Goal: Task Accomplishment & Management: Manage account settings

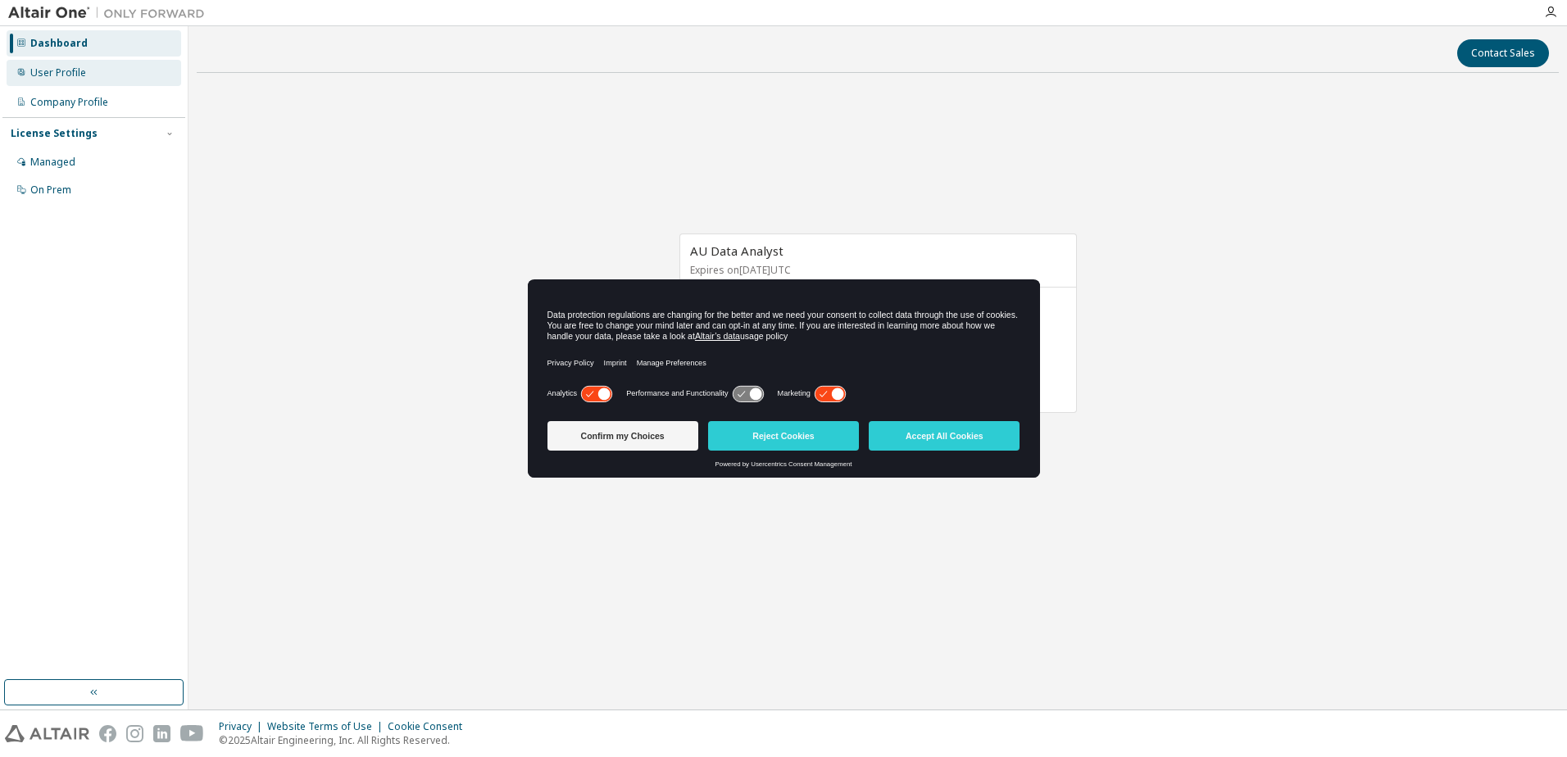
click at [67, 70] on div "User Profile" at bounding box center [58, 72] width 56 height 13
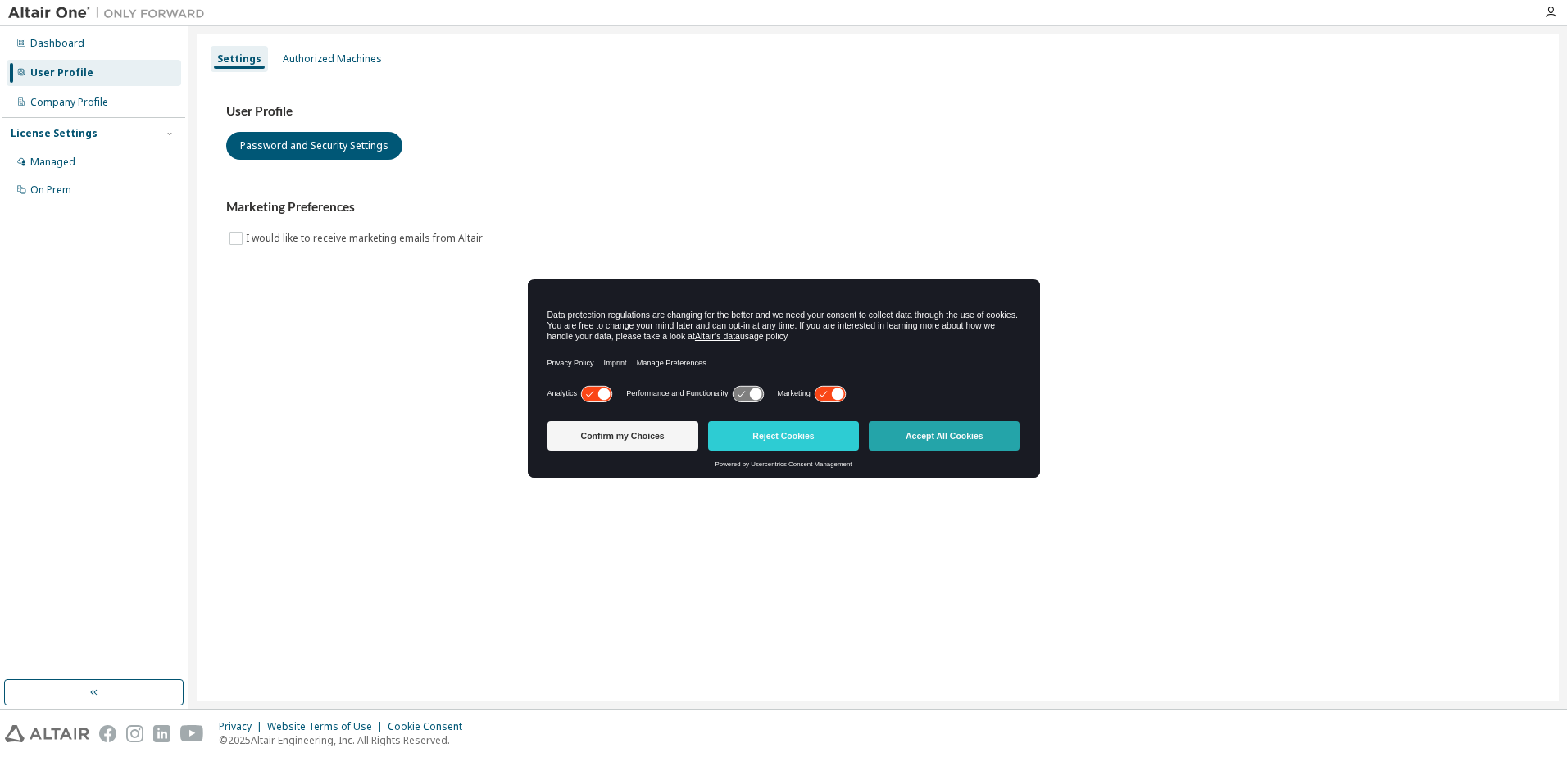
click at [949, 430] on button "Accept All Cookies" at bounding box center [944, 436] width 151 height 30
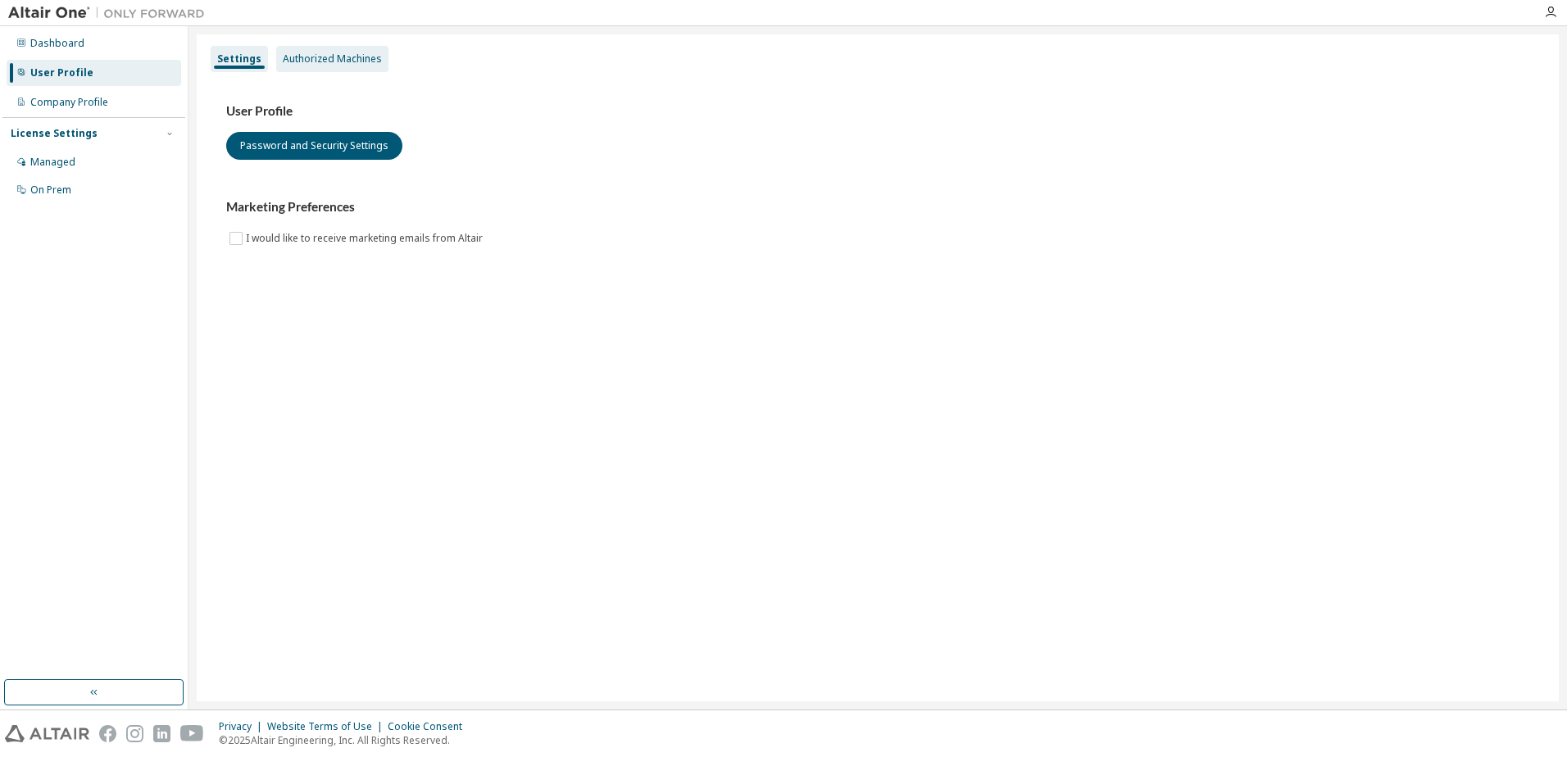
click at [311, 55] on div "Authorized Machines" at bounding box center [332, 58] width 99 height 13
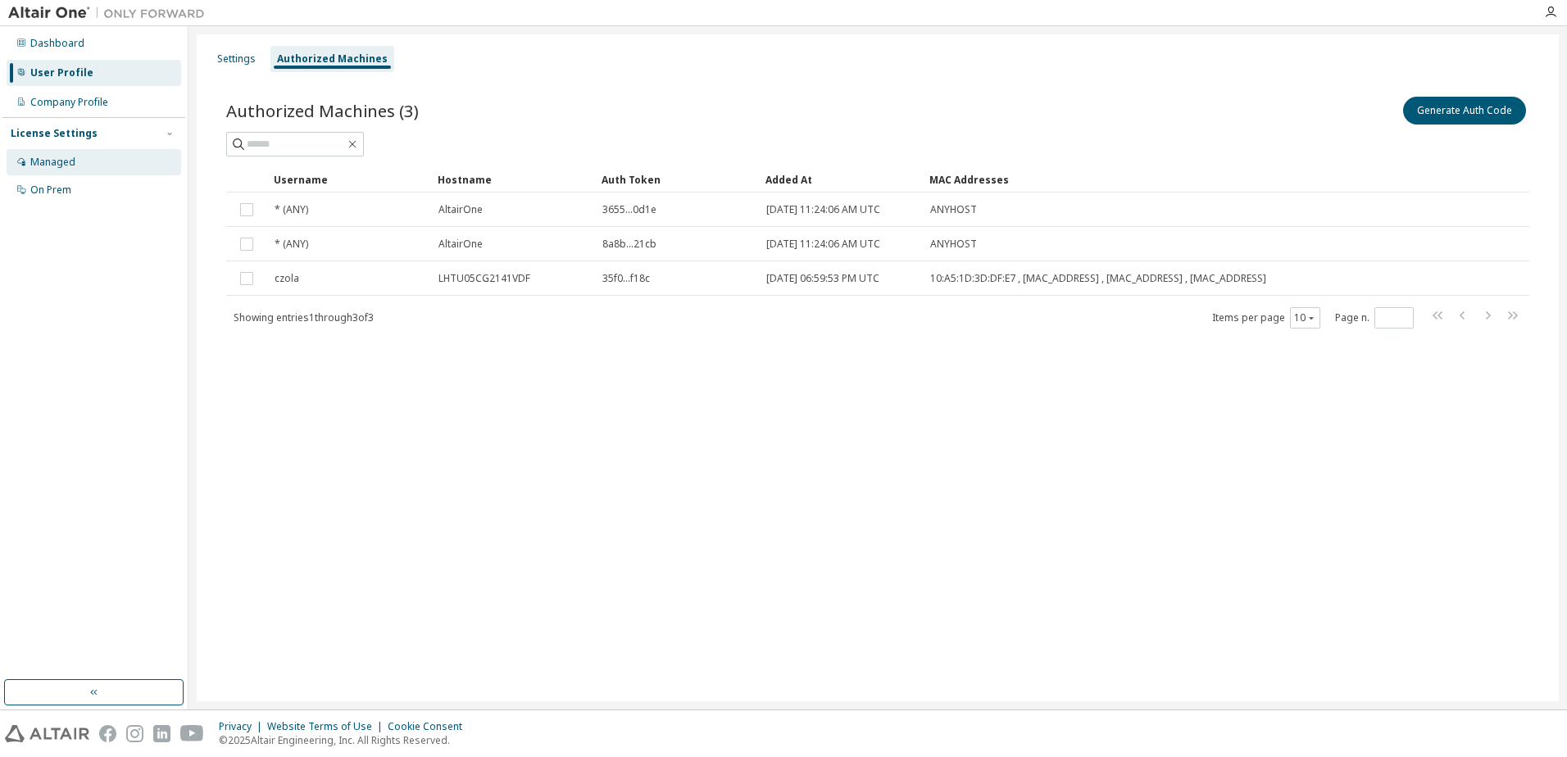
click at [75, 157] on div "Managed" at bounding box center [94, 162] width 175 height 26
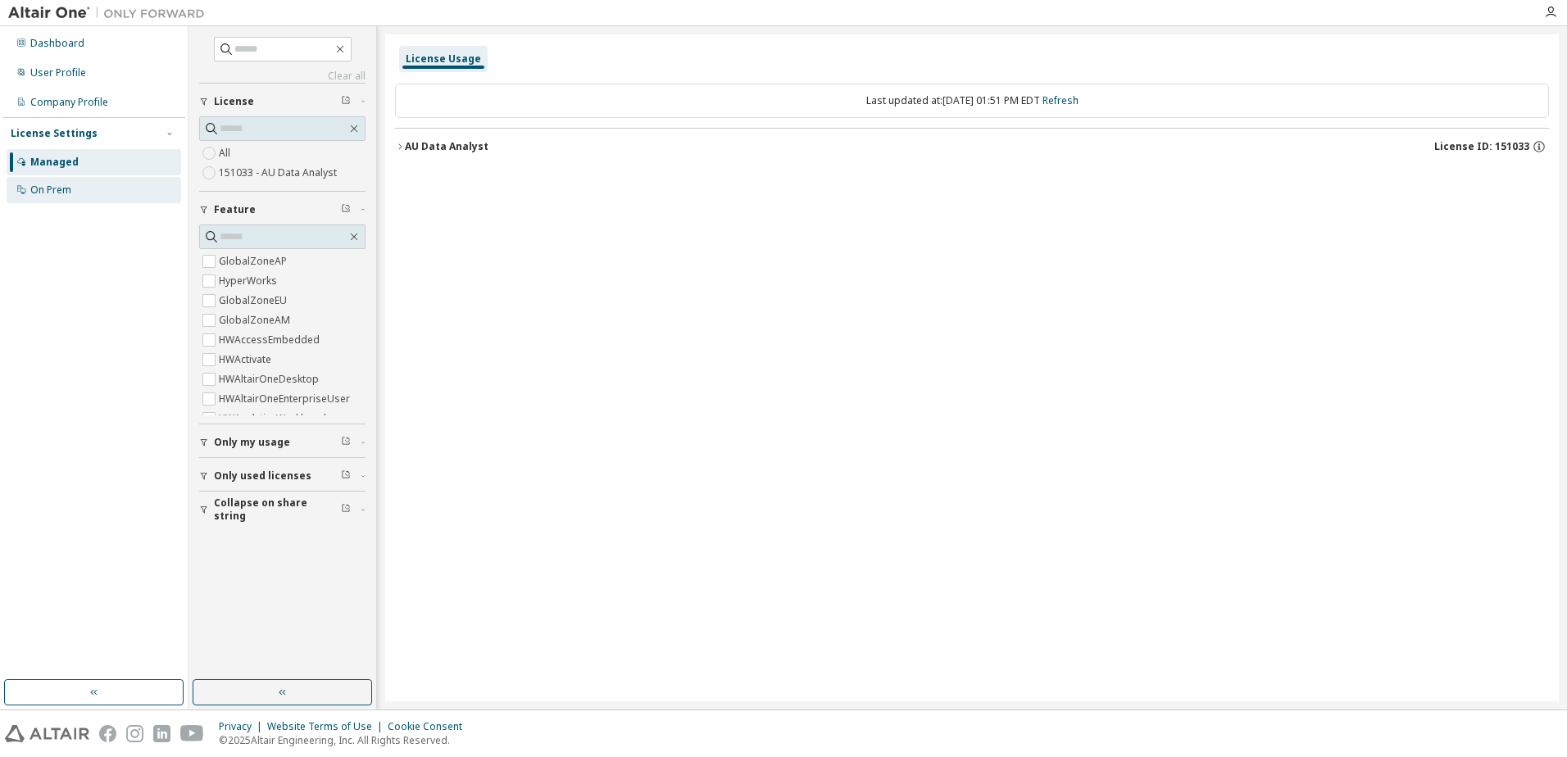
click at [48, 194] on div "On Prem" at bounding box center [50, 190] width 41 height 13
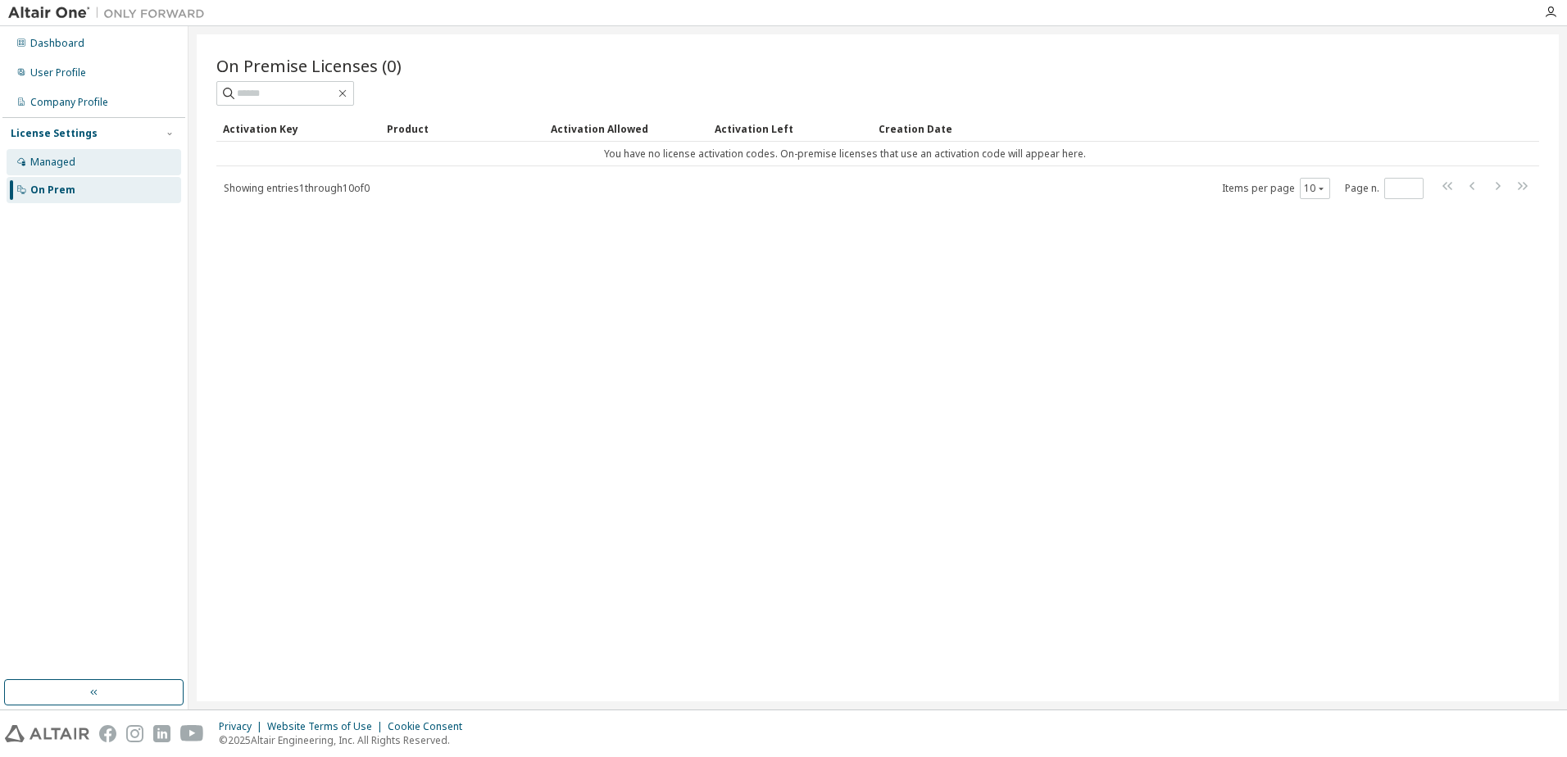
click at [64, 163] on div "Managed" at bounding box center [52, 162] width 45 height 13
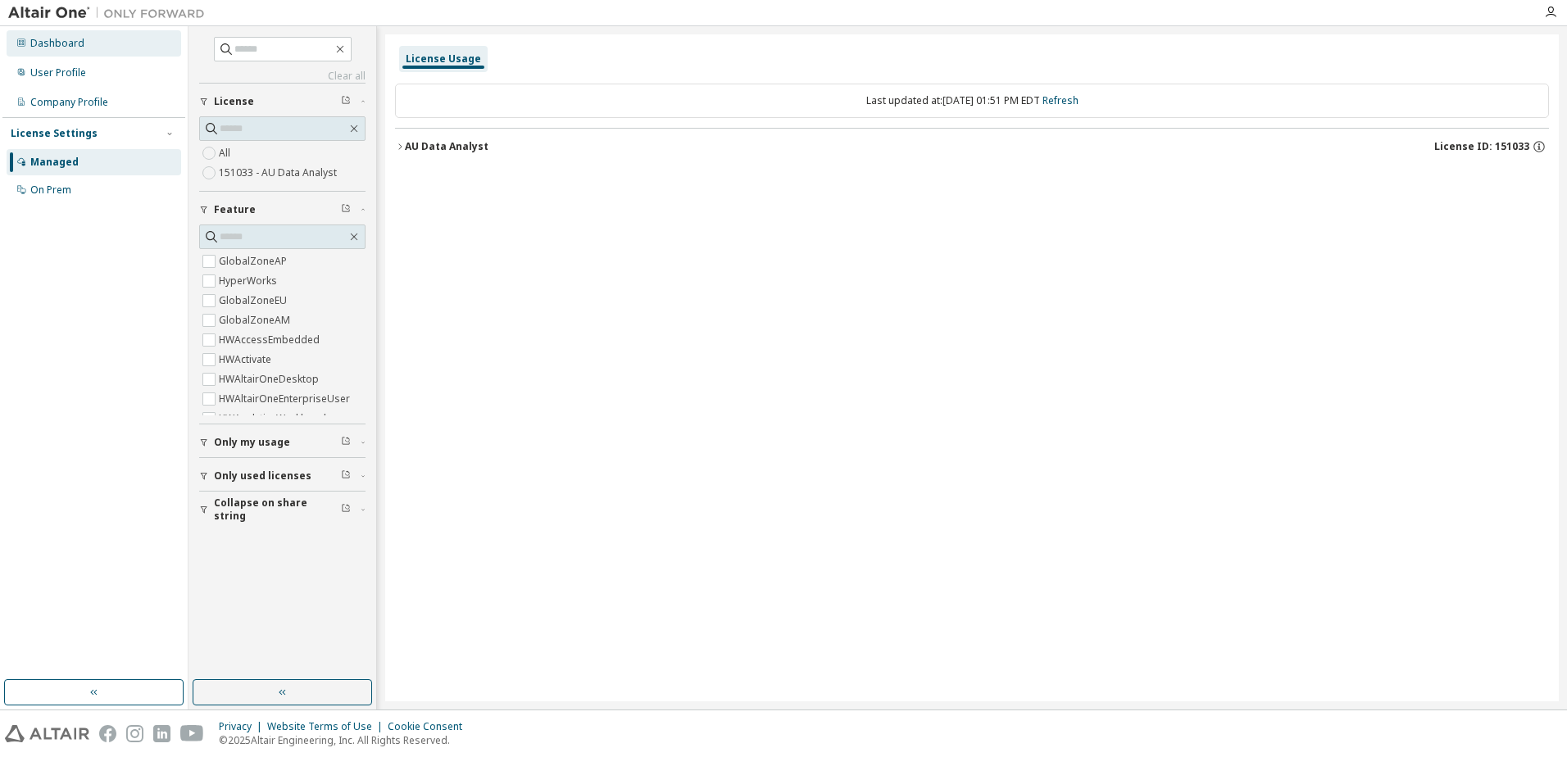
click at [67, 54] on div "Dashboard" at bounding box center [94, 43] width 175 height 26
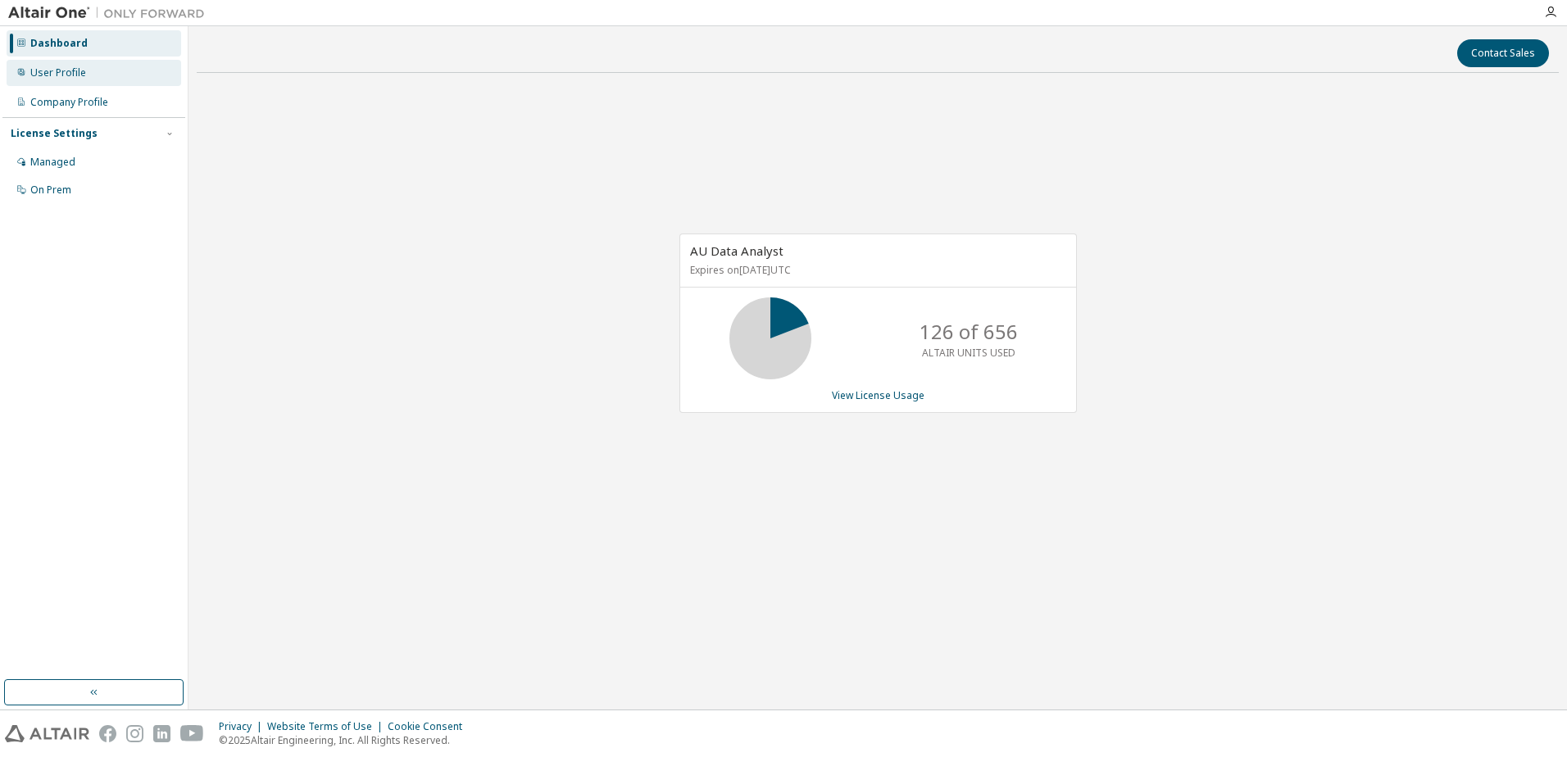
click at [67, 68] on div "User Profile" at bounding box center [58, 72] width 56 height 13
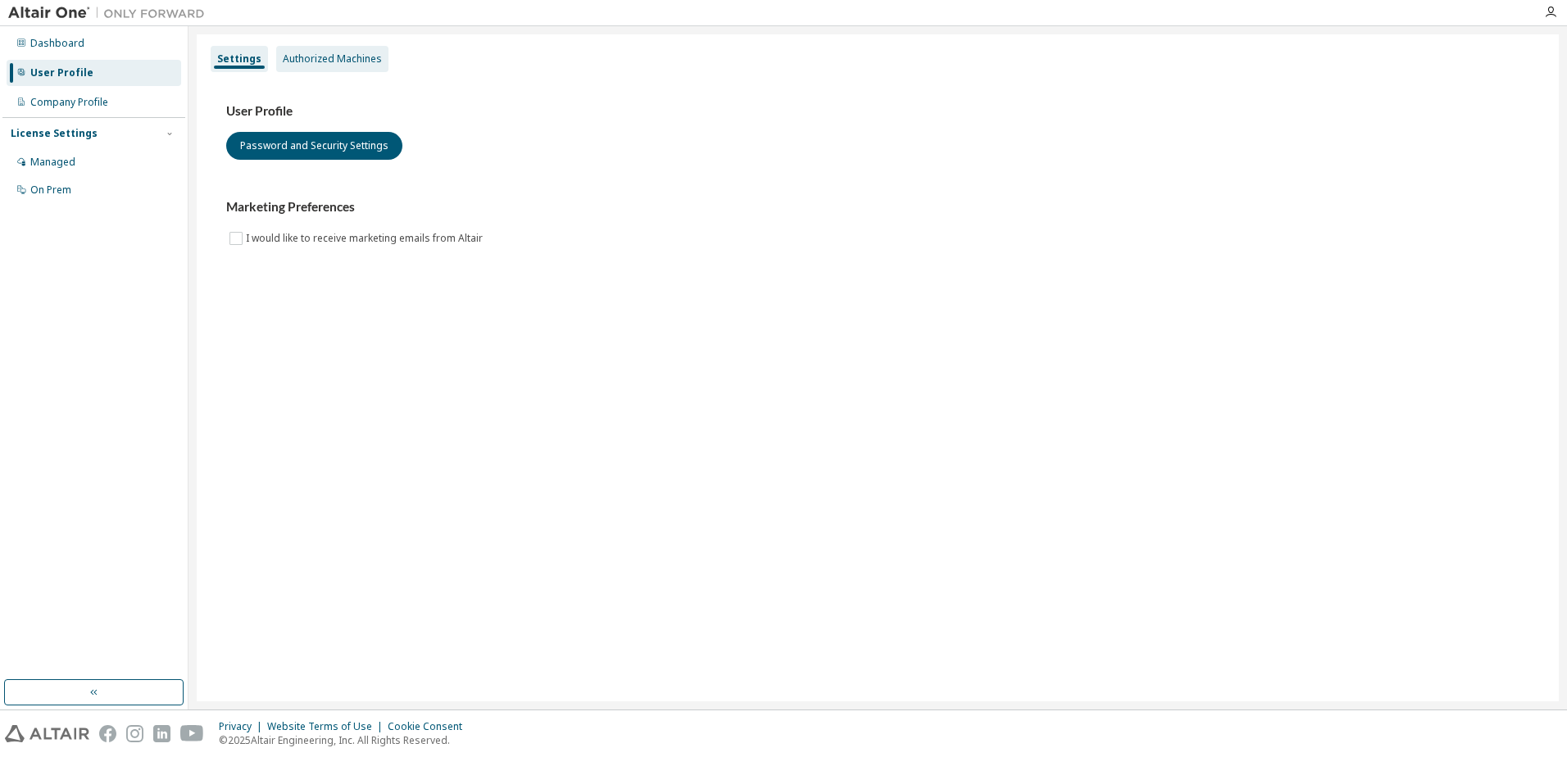
click at [317, 54] on div "Authorized Machines" at bounding box center [332, 58] width 99 height 13
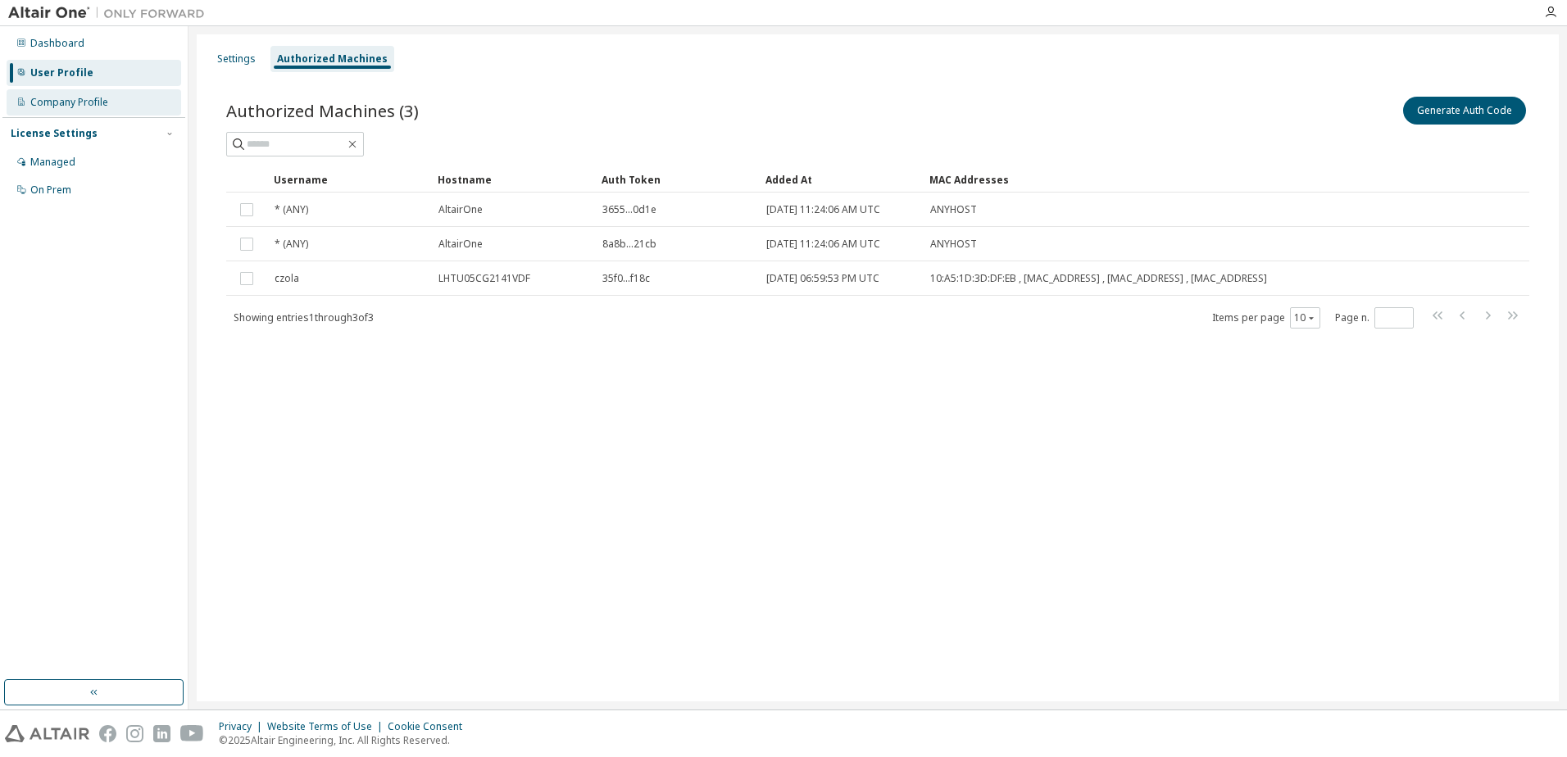
click at [61, 102] on div "Company Profile" at bounding box center [69, 102] width 78 height 13
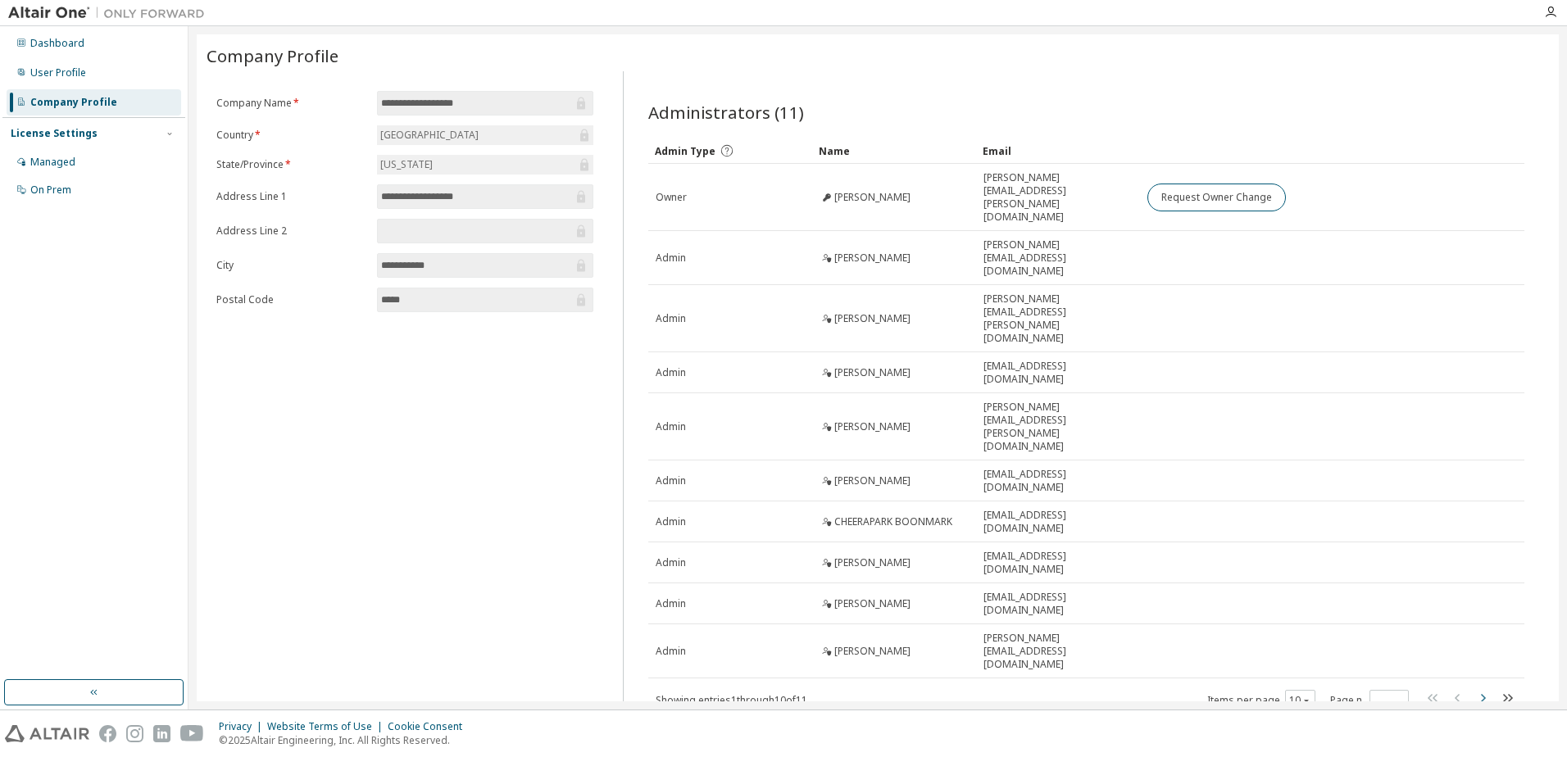
click at [1485, 689] on icon "button" at bounding box center [1483, 699] width 20 height 20
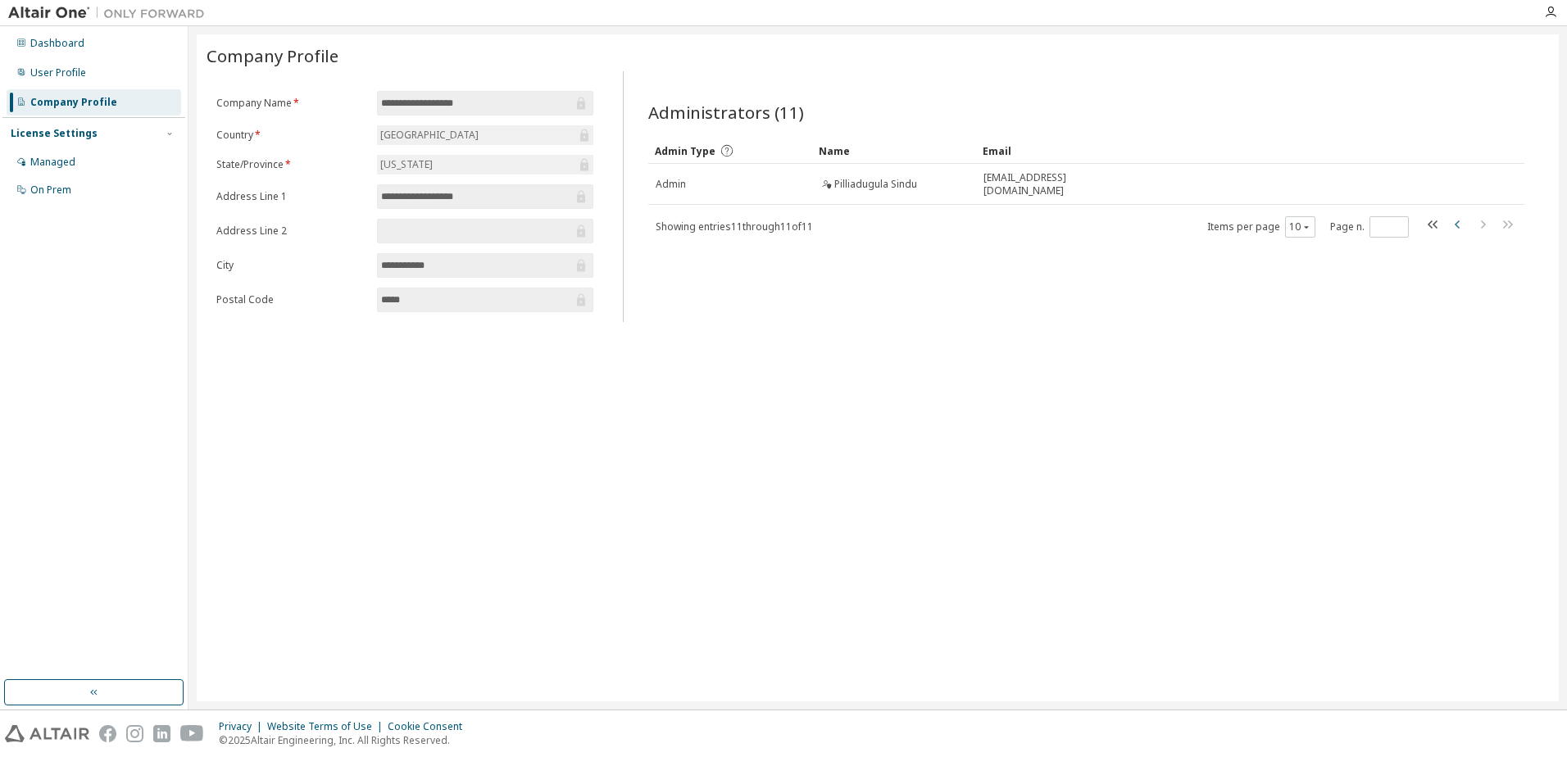
click at [1456, 225] on icon "button" at bounding box center [1458, 225] width 20 height 20
type input "*"
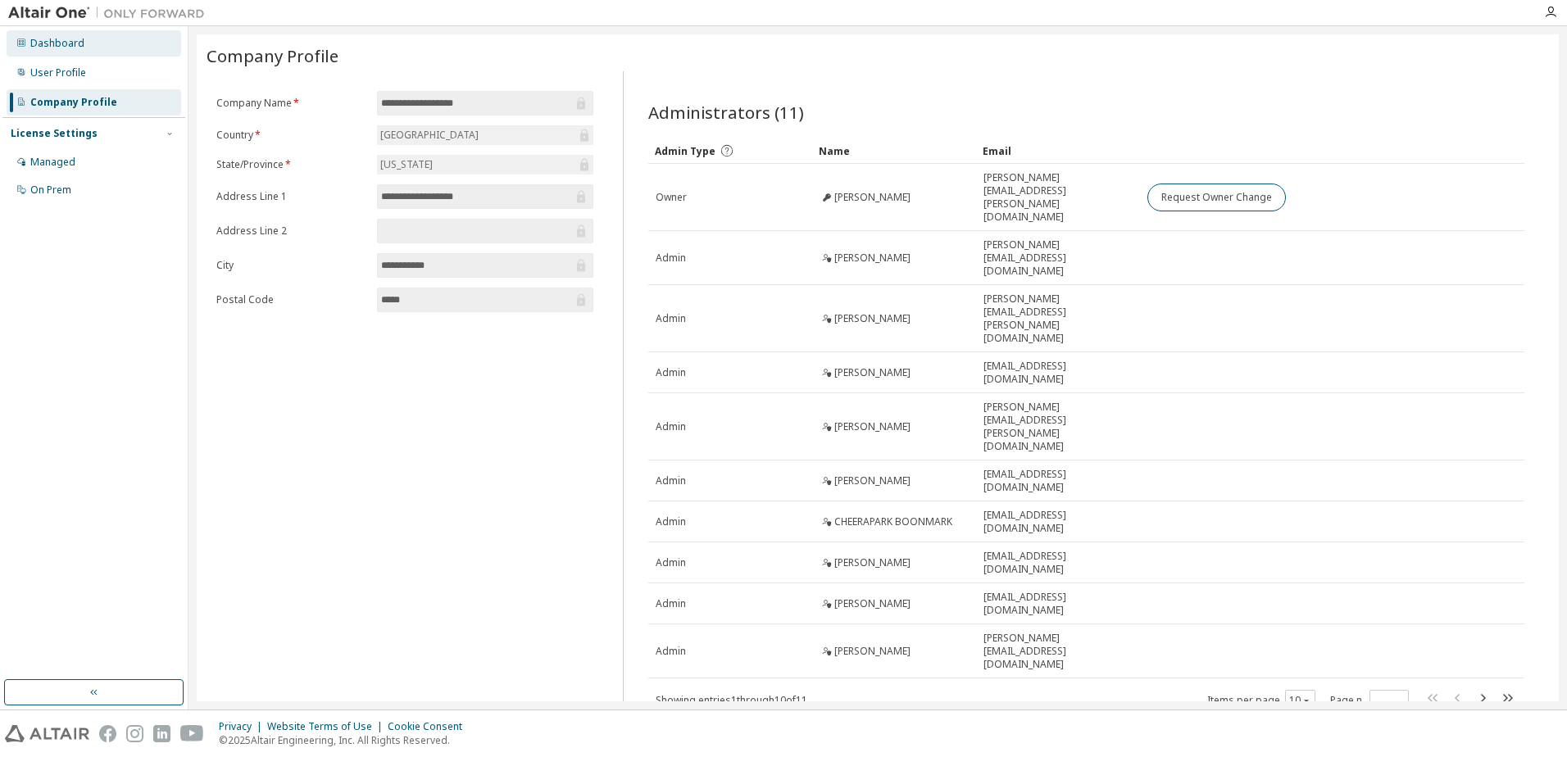
click at [49, 53] on div "Dashboard" at bounding box center [94, 43] width 175 height 26
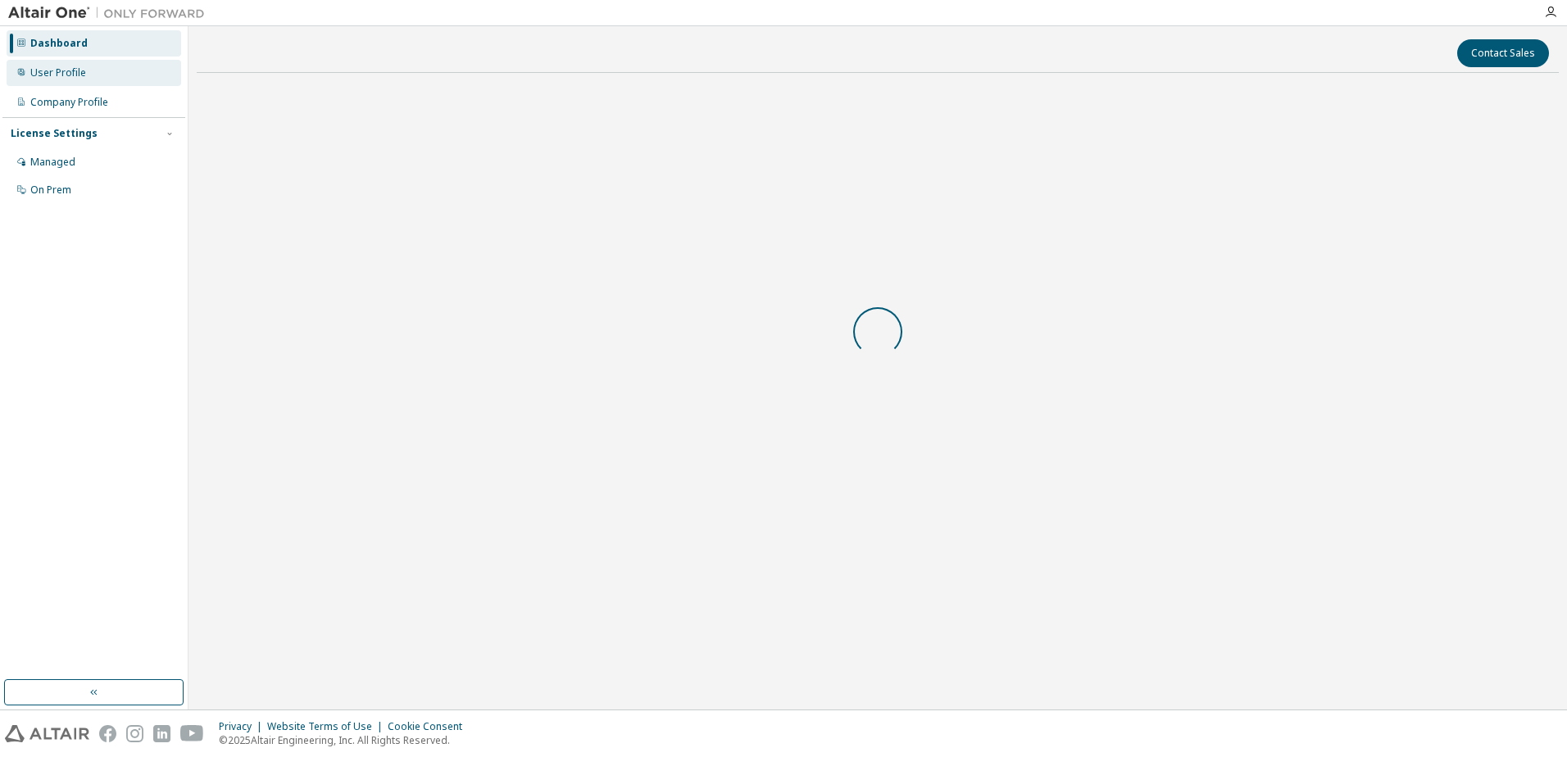
click at [49, 71] on div "User Profile" at bounding box center [58, 72] width 56 height 13
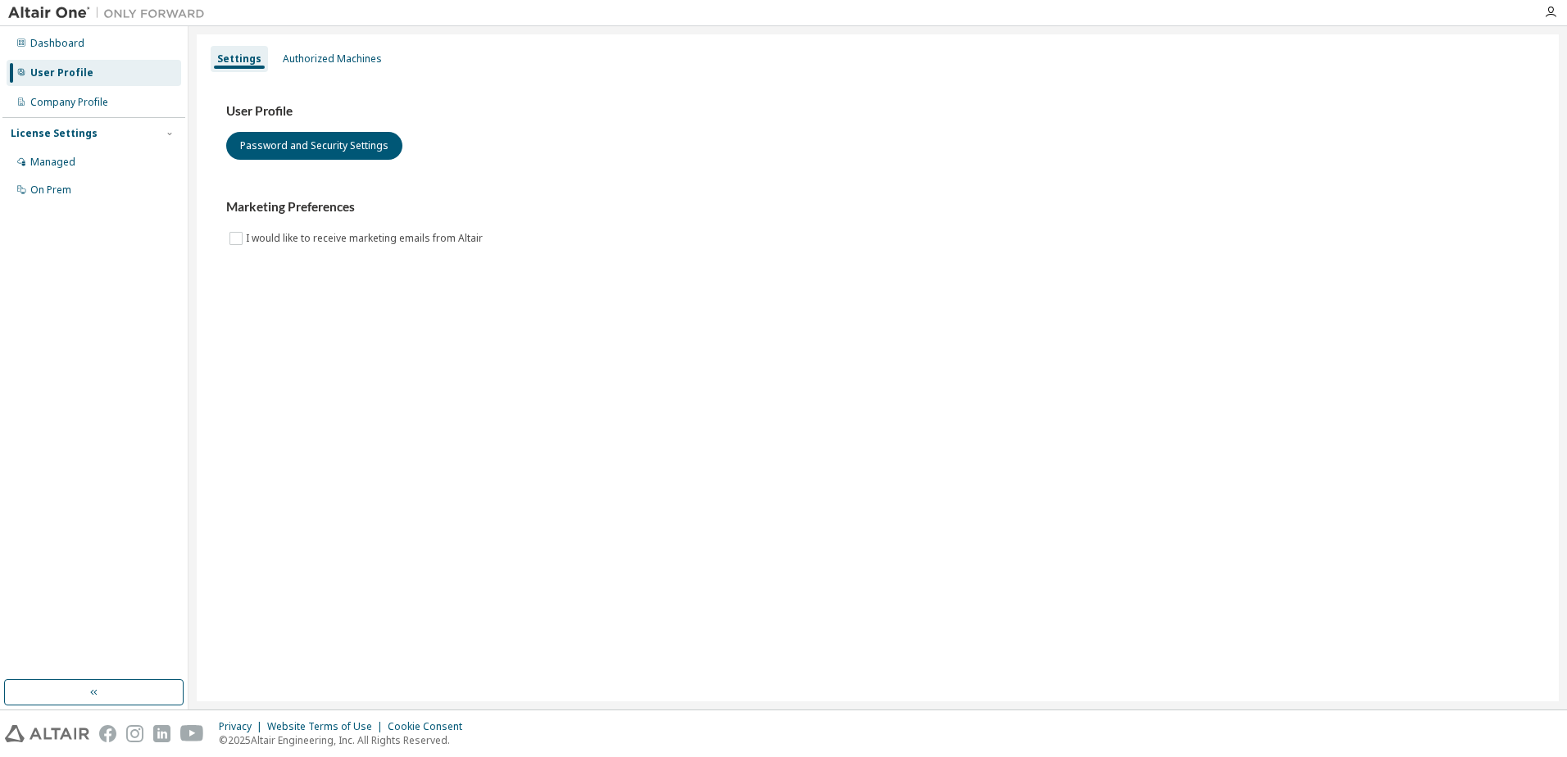
click at [66, 137] on div "License Settings" at bounding box center [54, 133] width 87 height 13
click at [67, 191] on div "On Prem" at bounding box center [50, 190] width 41 height 13
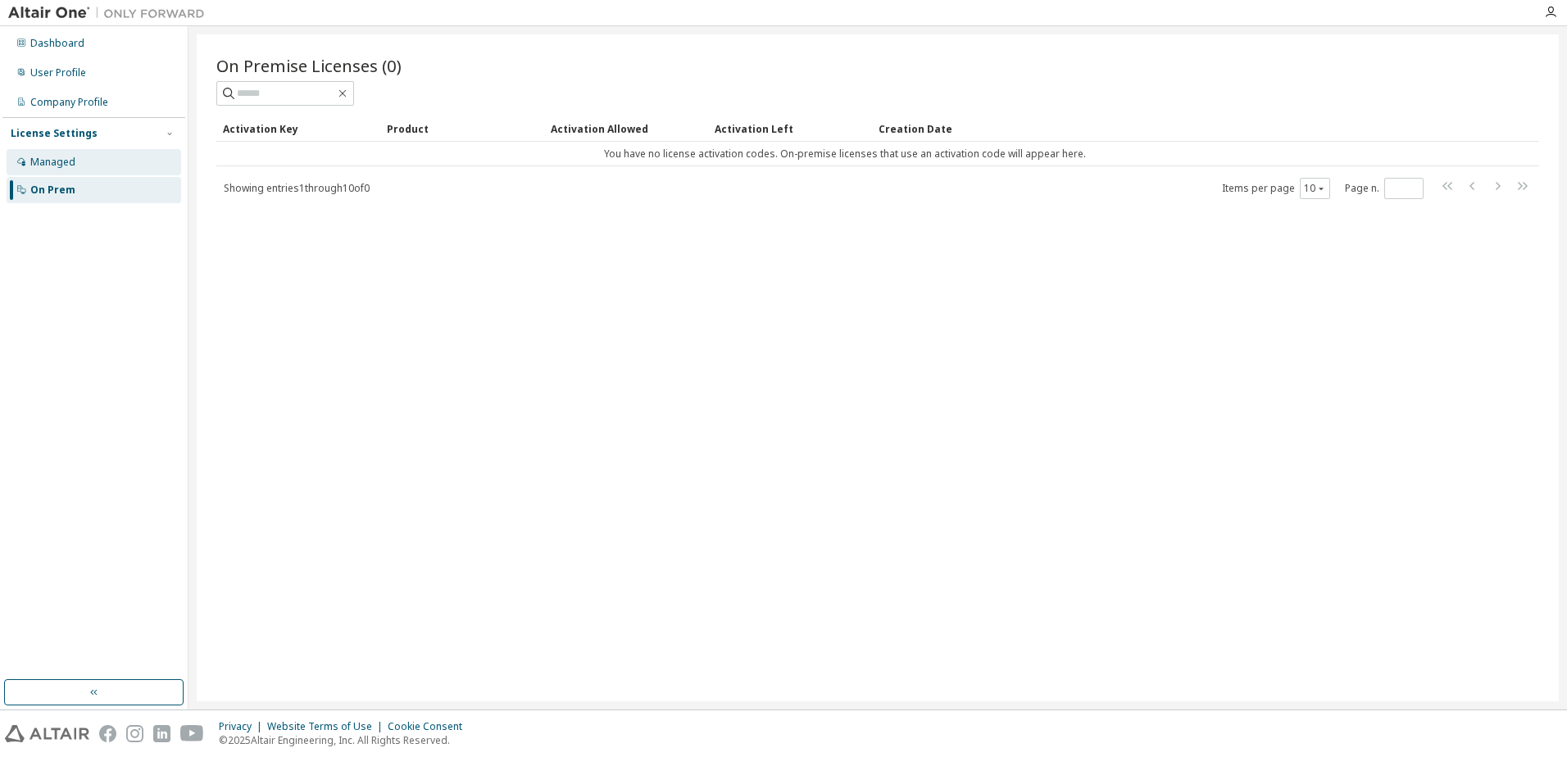
click at [68, 168] on div "Managed" at bounding box center [52, 162] width 45 height 13
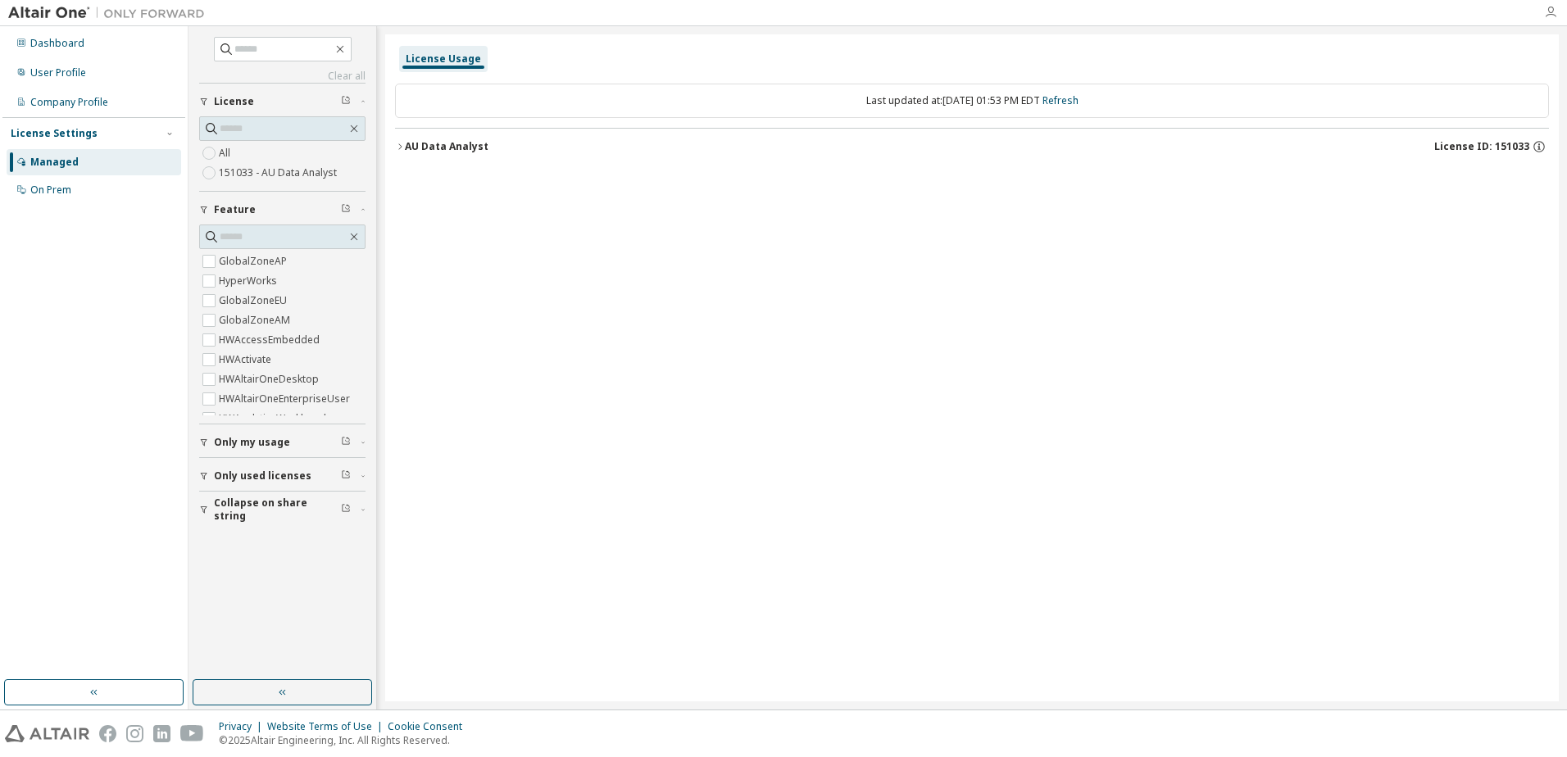
click at [1554, 12] on icon "button" at bounding box center [1550, 12] width 13 height 13
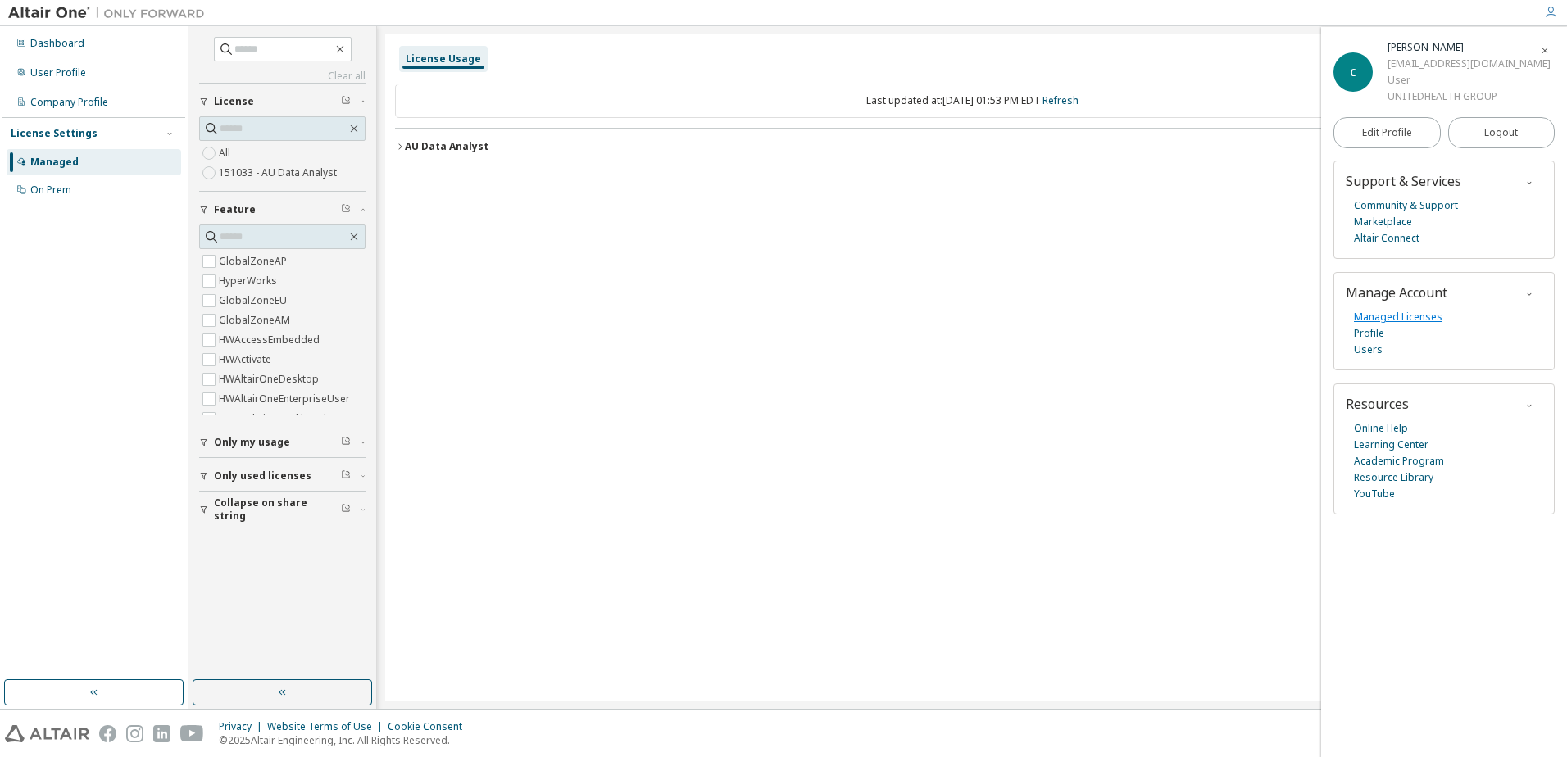
click at [1377, 314] on link "Managed Licenses" at bounding box center [1398, 317] width 89 height 16
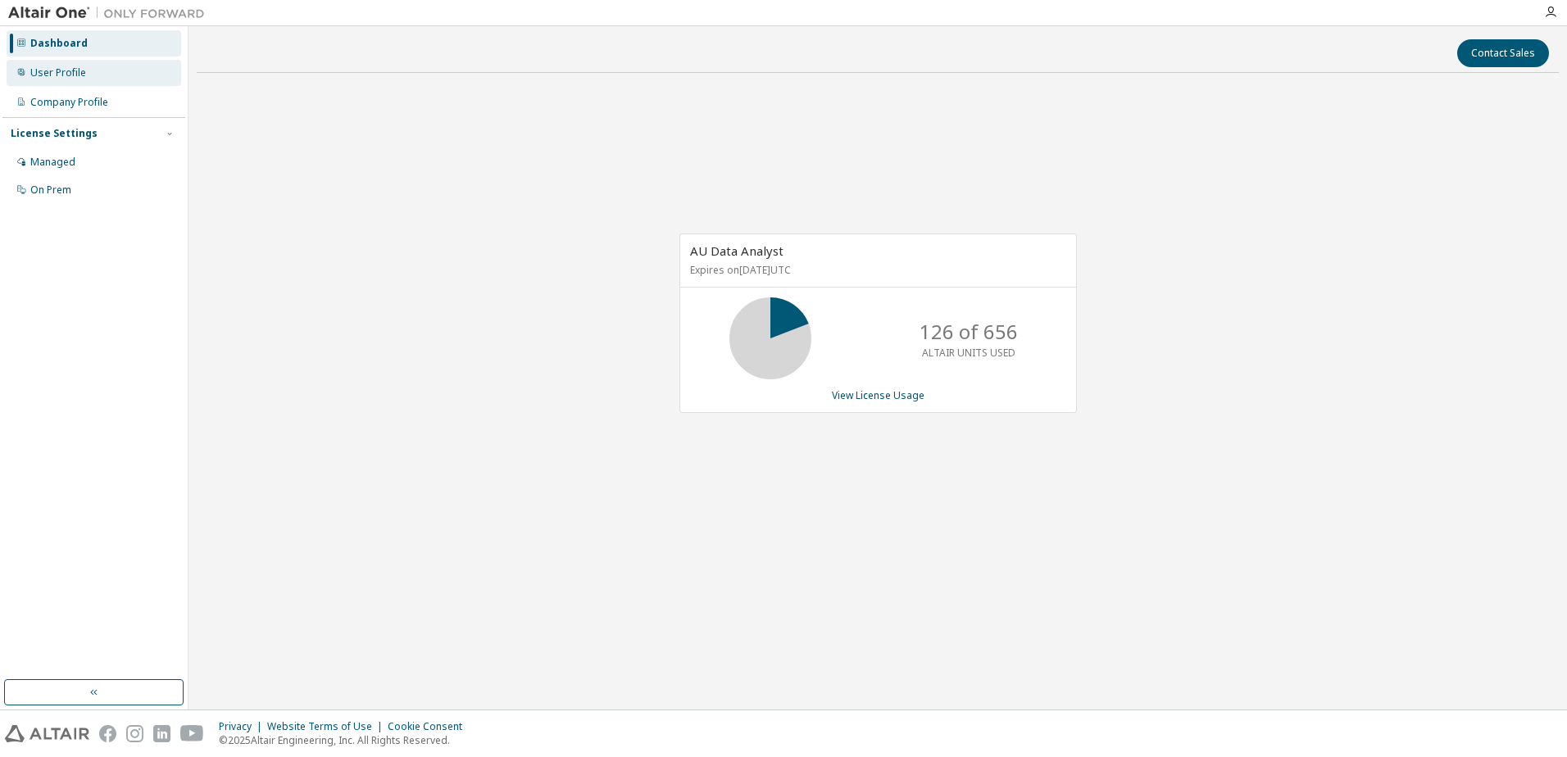
click at [48, 75] on div "User Profile" at bounding box center [58, 72] width 56 height 13
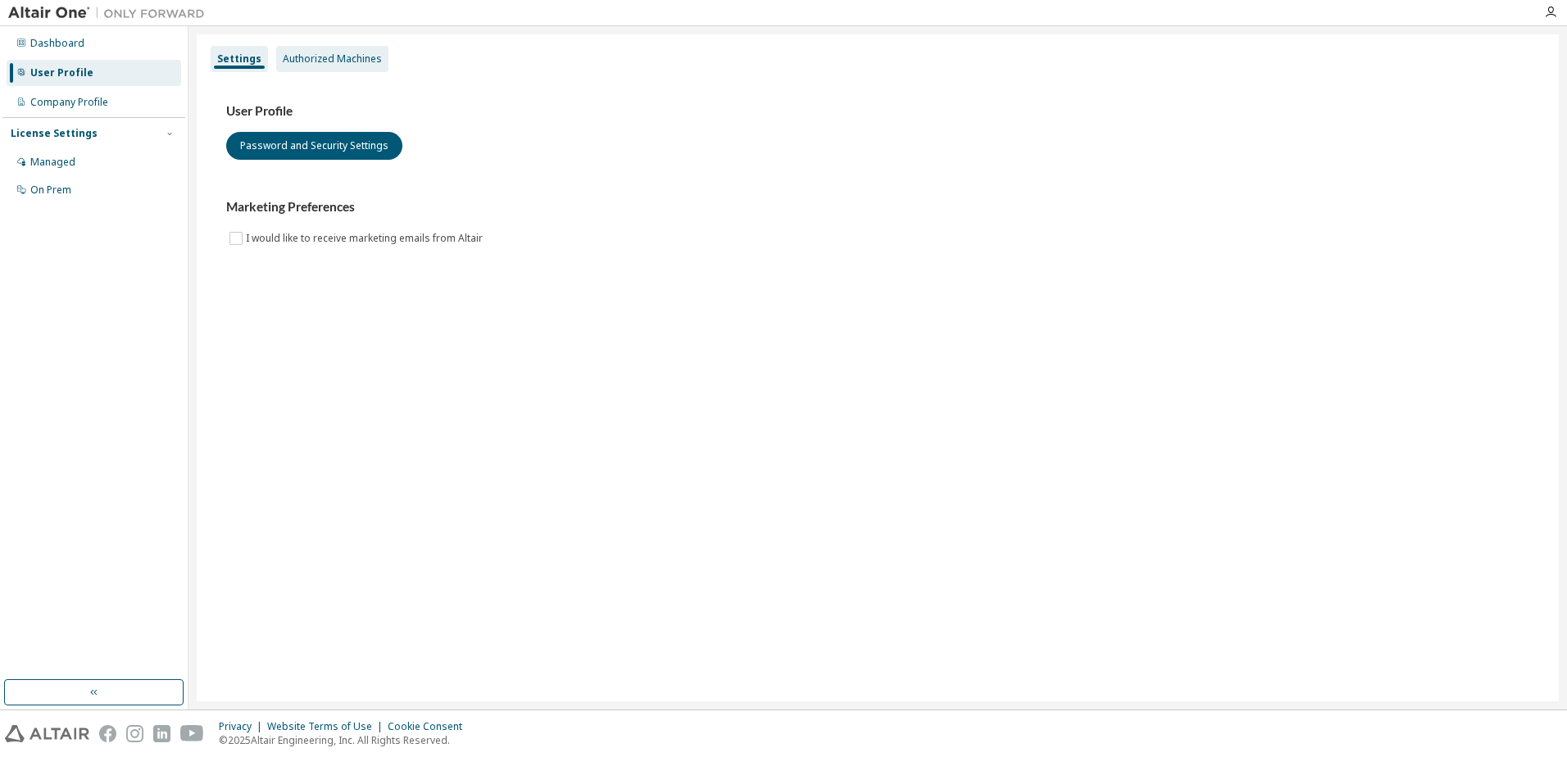
click at [334, 51] on div "Authorized Machines" at bounding box center [332, 59] width 112 height 26
